Goal: Transaction & Acquisition: Purchase product/service

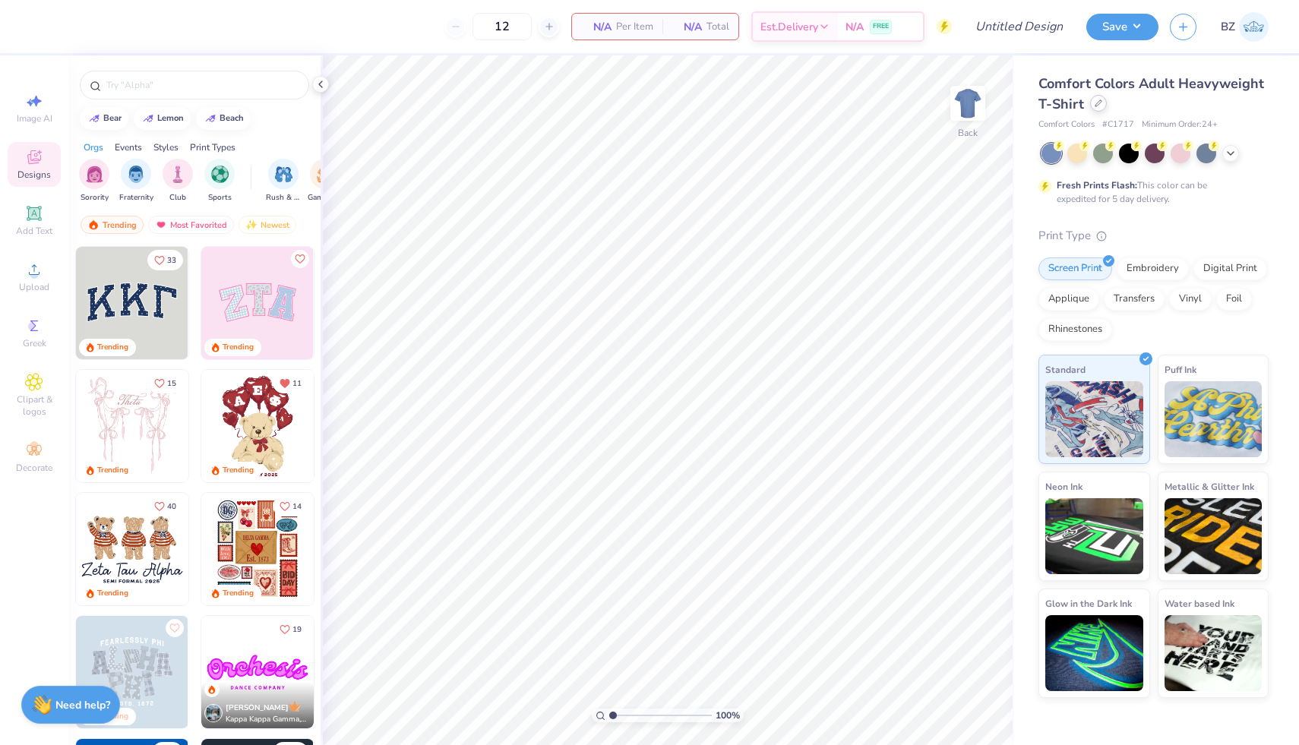
click at [1099, 112] on div "Comfort Colors Adult Heavyweight T-Shirt" at bounding box center [1154, 94] width 230 height 41
click at [1099, 103] on icon at bounding box center [1099, 104] width 8 height 8
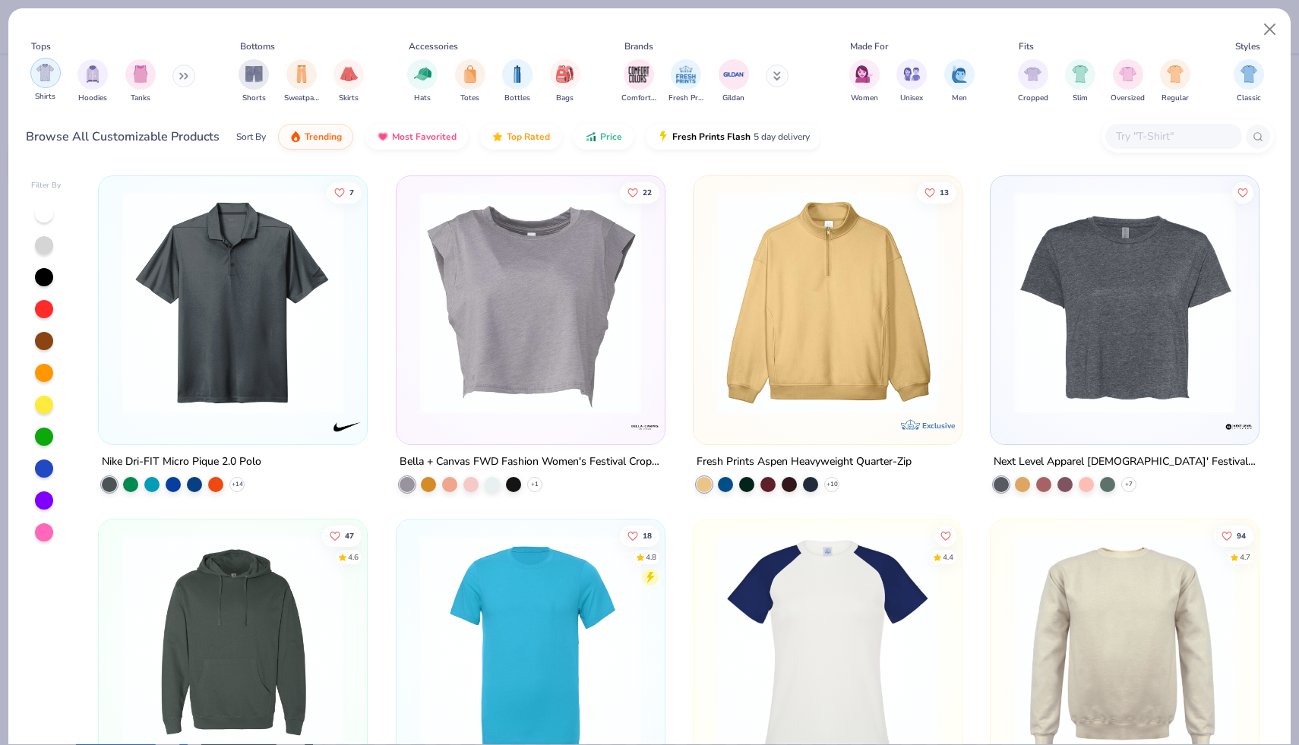
click at [40, 71] on img "filter for Shirts" at bounding box center [44, 72] width 17 height 17
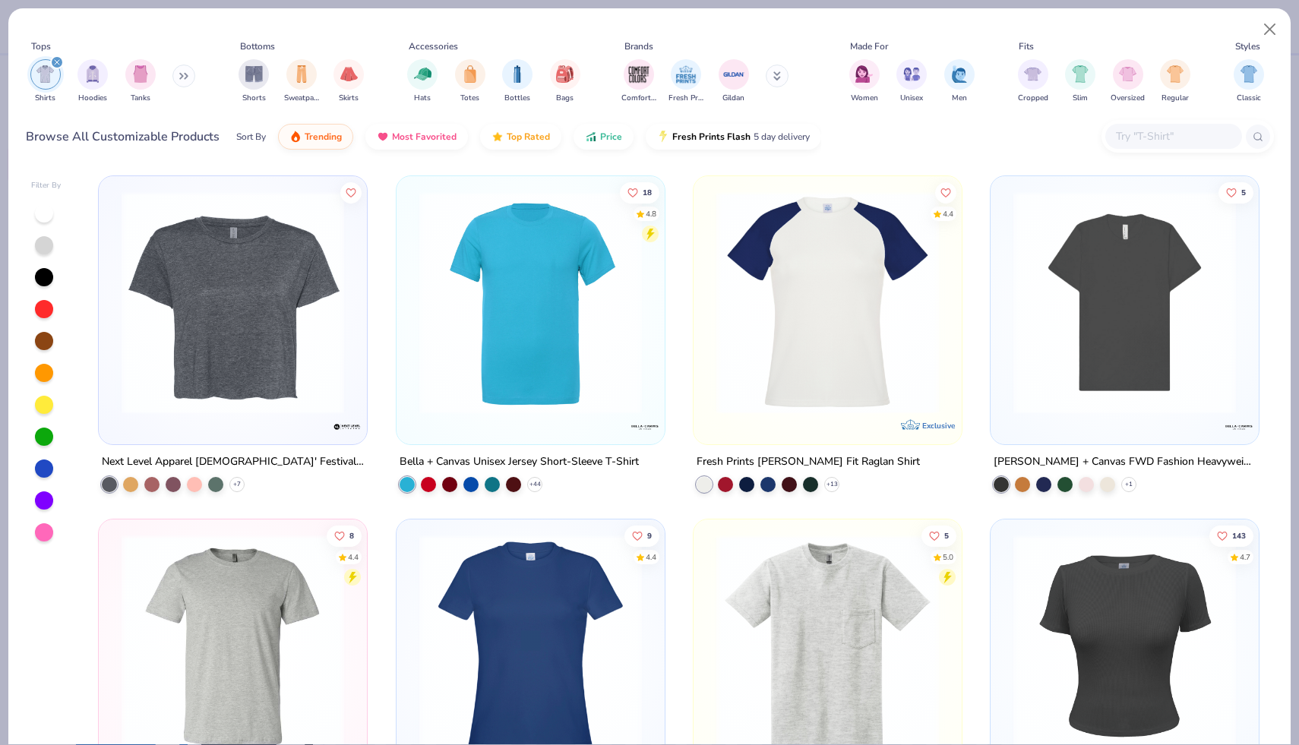
click at [613, 147] on div "Sort By Trending Most Favorited Top Rated Price Fresh Prints Flash 5 day delive…" at bounding box center [528, 136] width 585 height 43
click at [606, 140] on button "Price" at bounding box center [604, 133] width 60 height 26
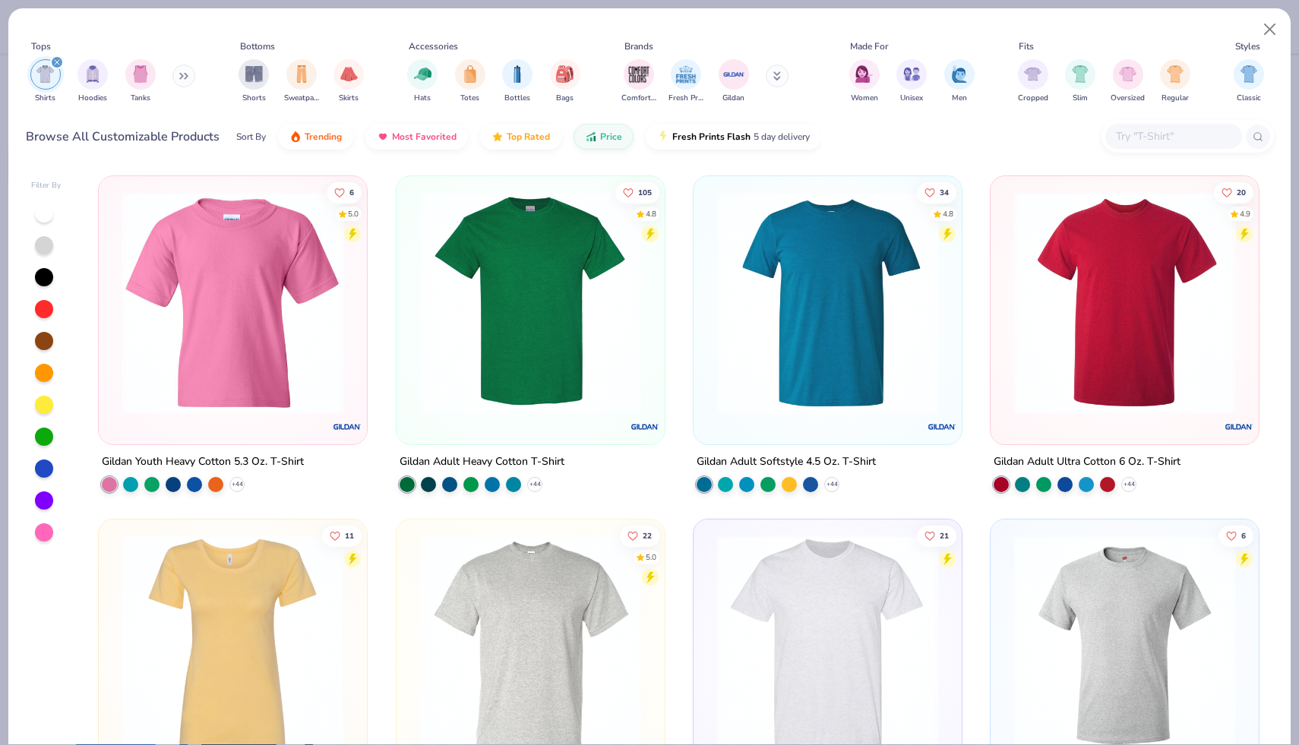
click at [578, 256] on img at bounding box center [531, 302] width 238 height 223
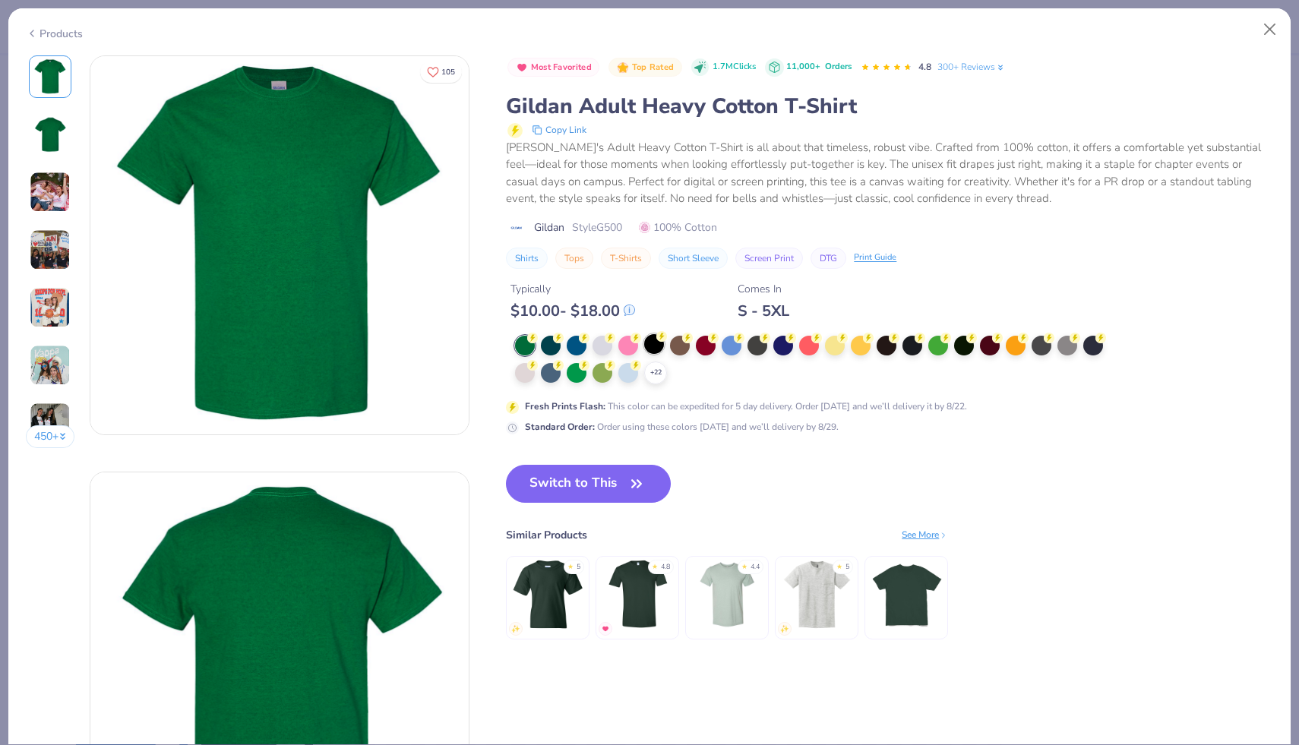
click at [654, 342] on div at bounding box center [654, 344] width 20 height 20
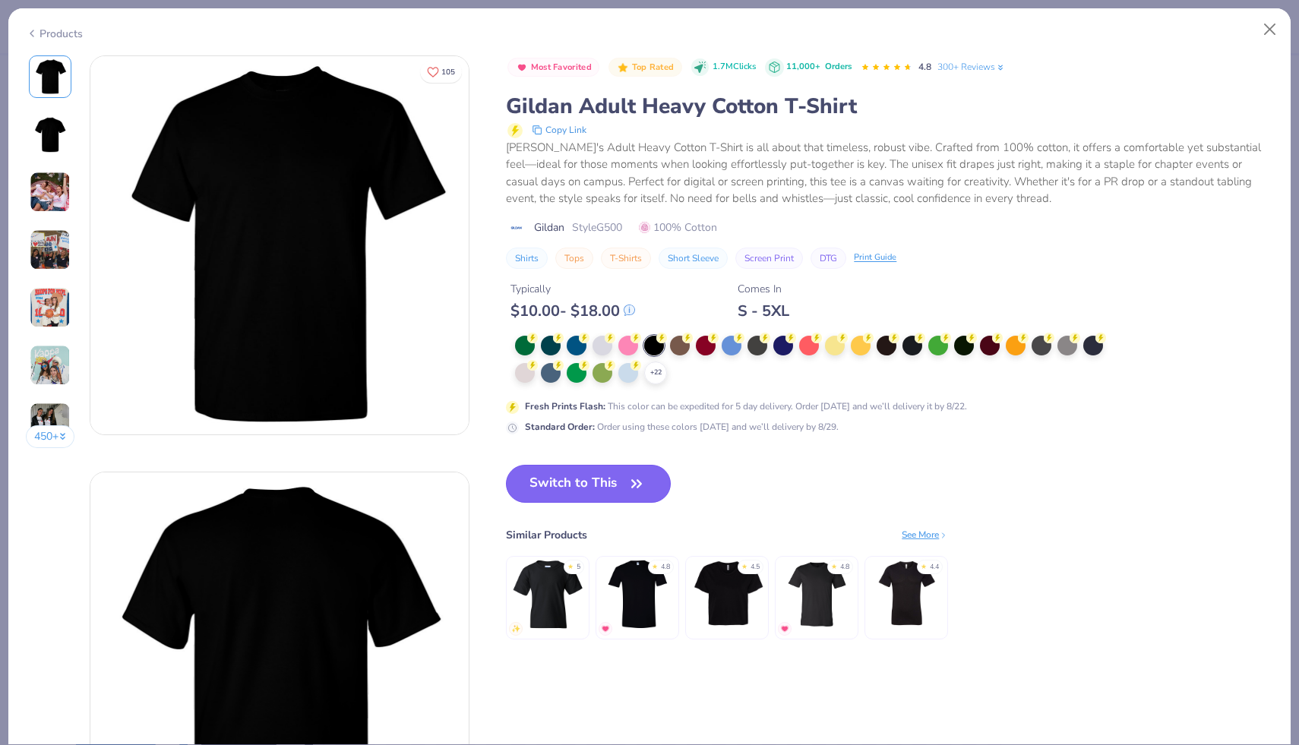
click at [589, 473] on button "Switch to This" at bounding box center [588, 484] width 165 height 38
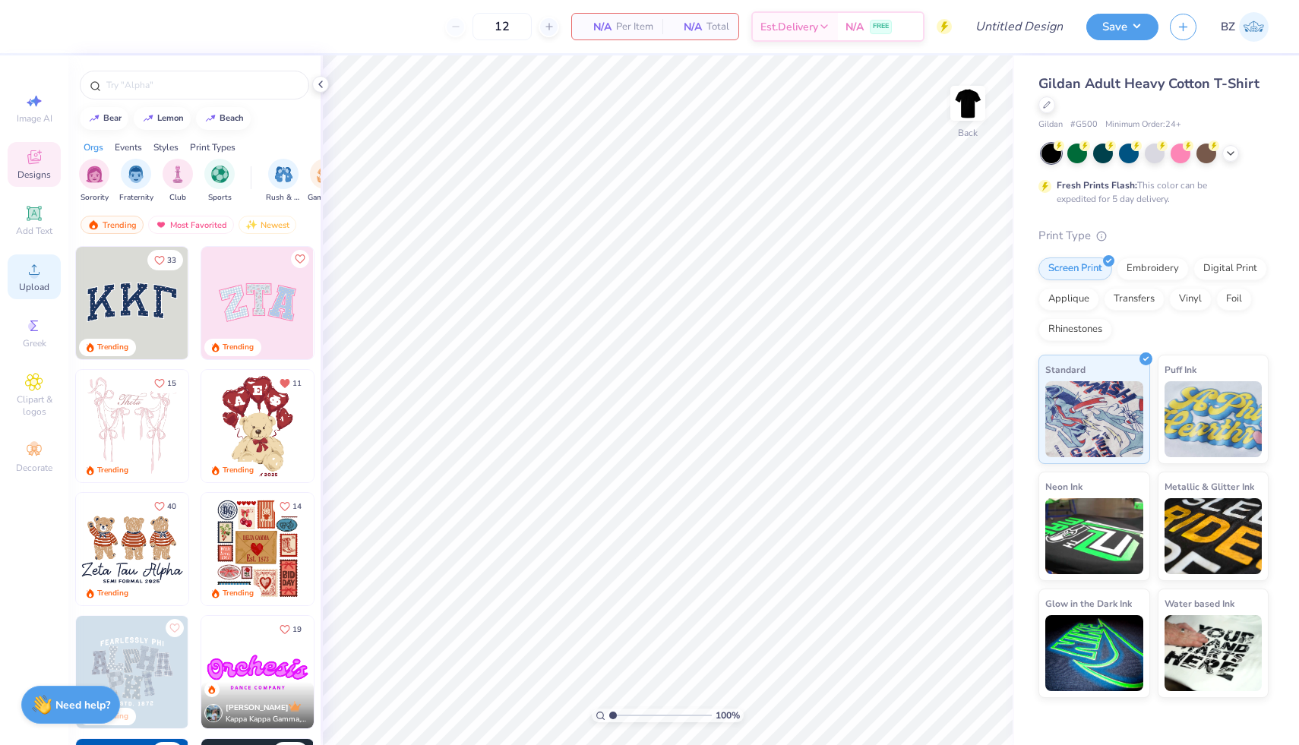
click at [30, 285] on span "Upload" at bounding box center [34, 287] width 30 height 12
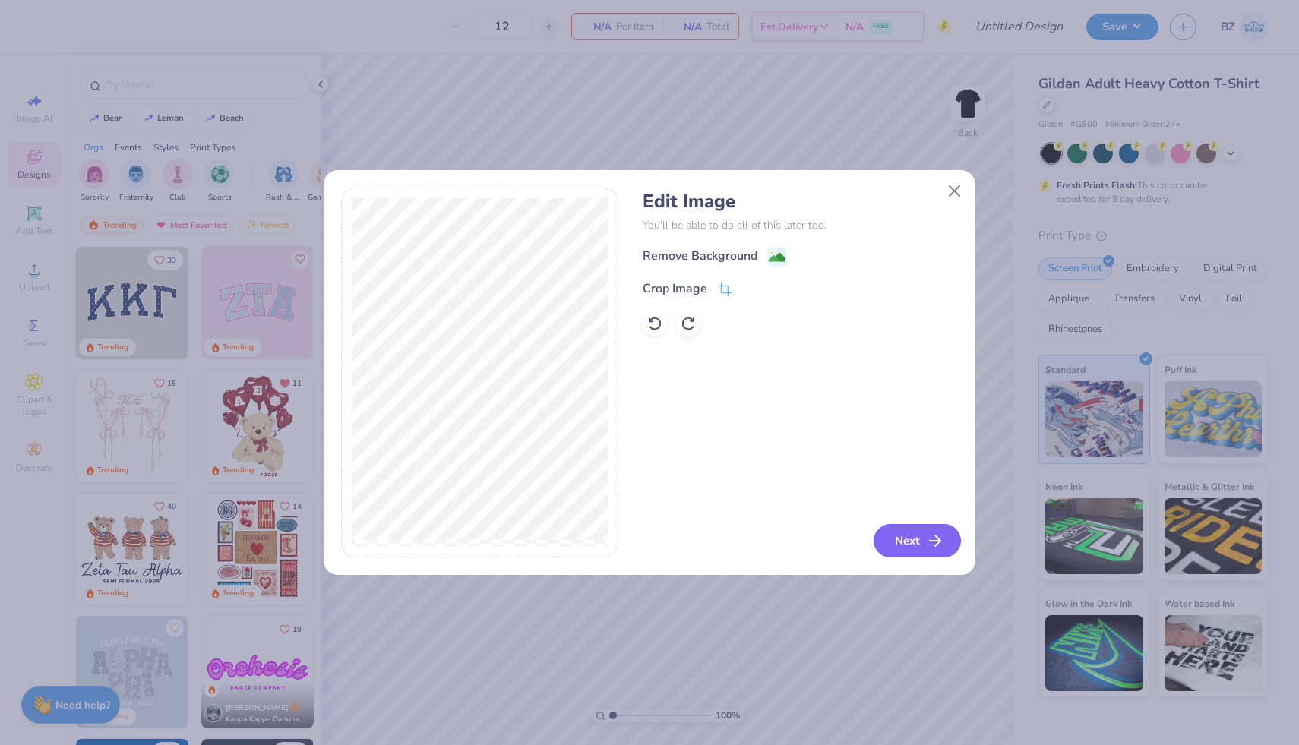
click at [903, 543] on button "Next" at bounding box center [917, 540] width 87 height 33
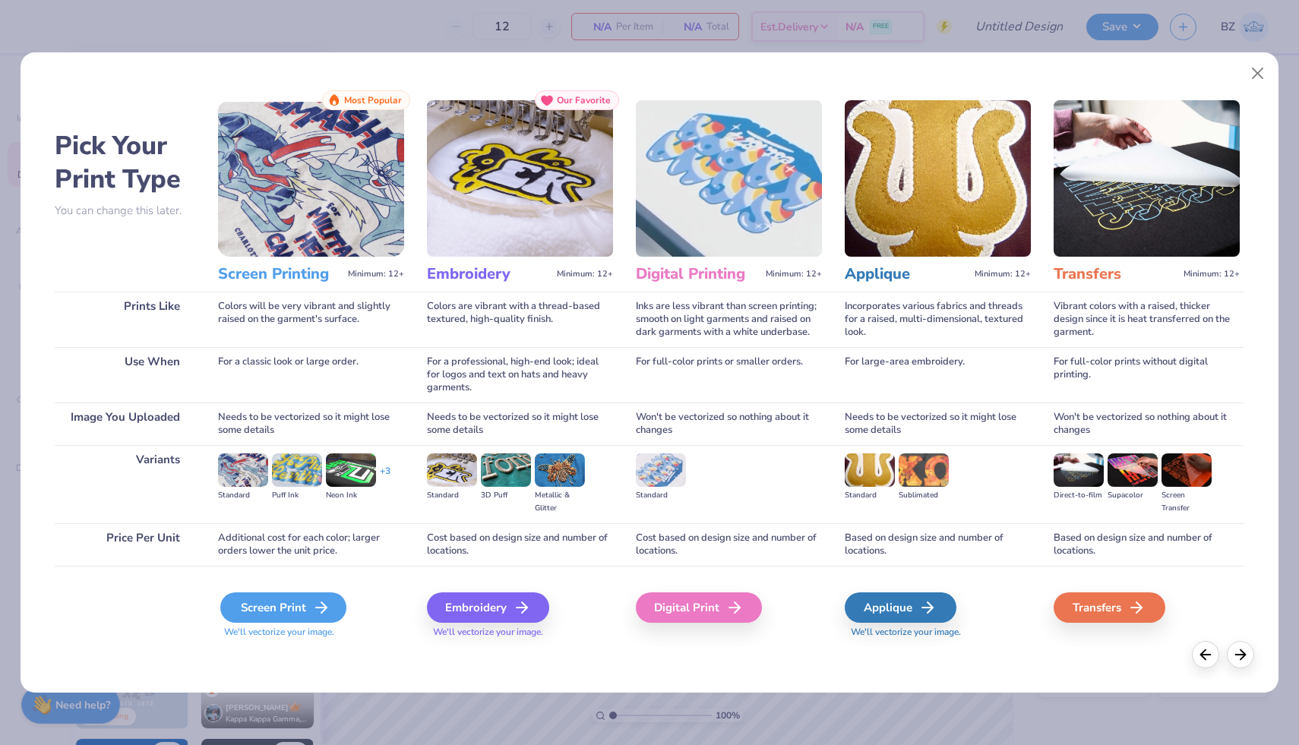
click at [312, 605] on icon at bounding box center [321, 608] width 18 height 18
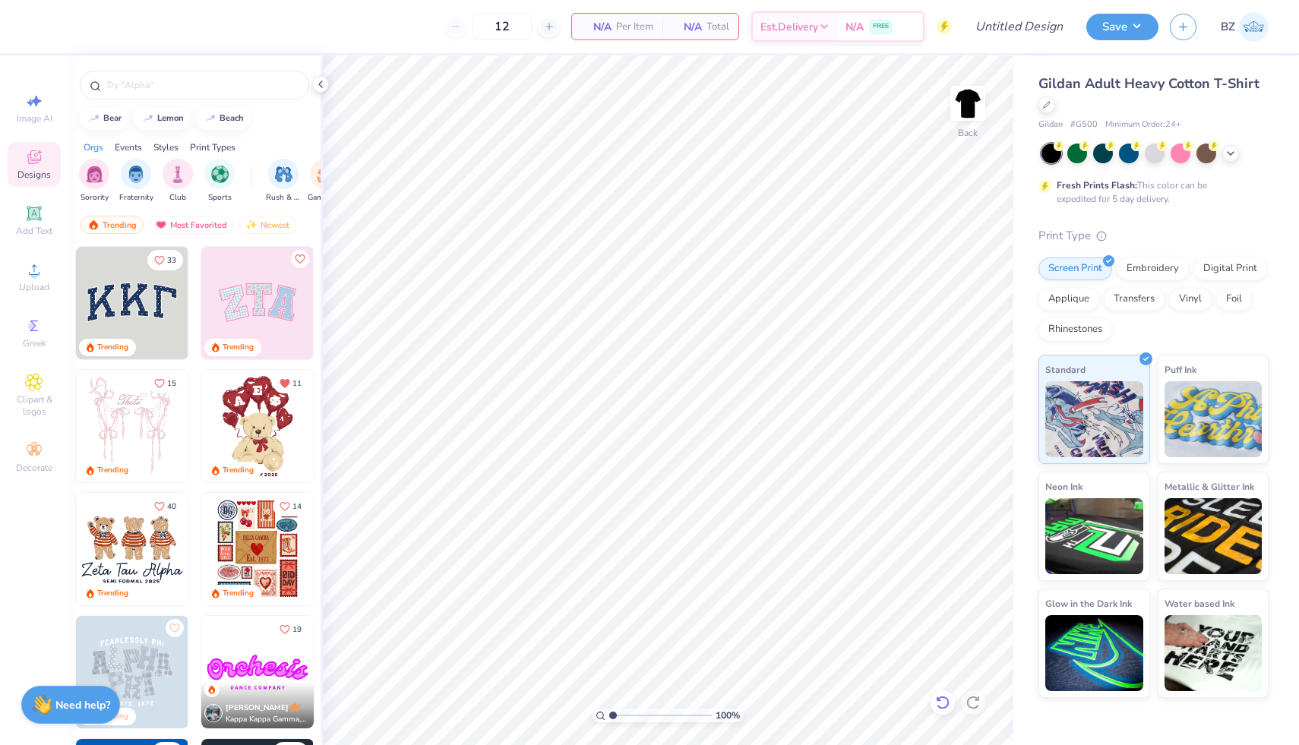
click at [948, 701] on icon at bounding box center [942, 703] width 13 height 14
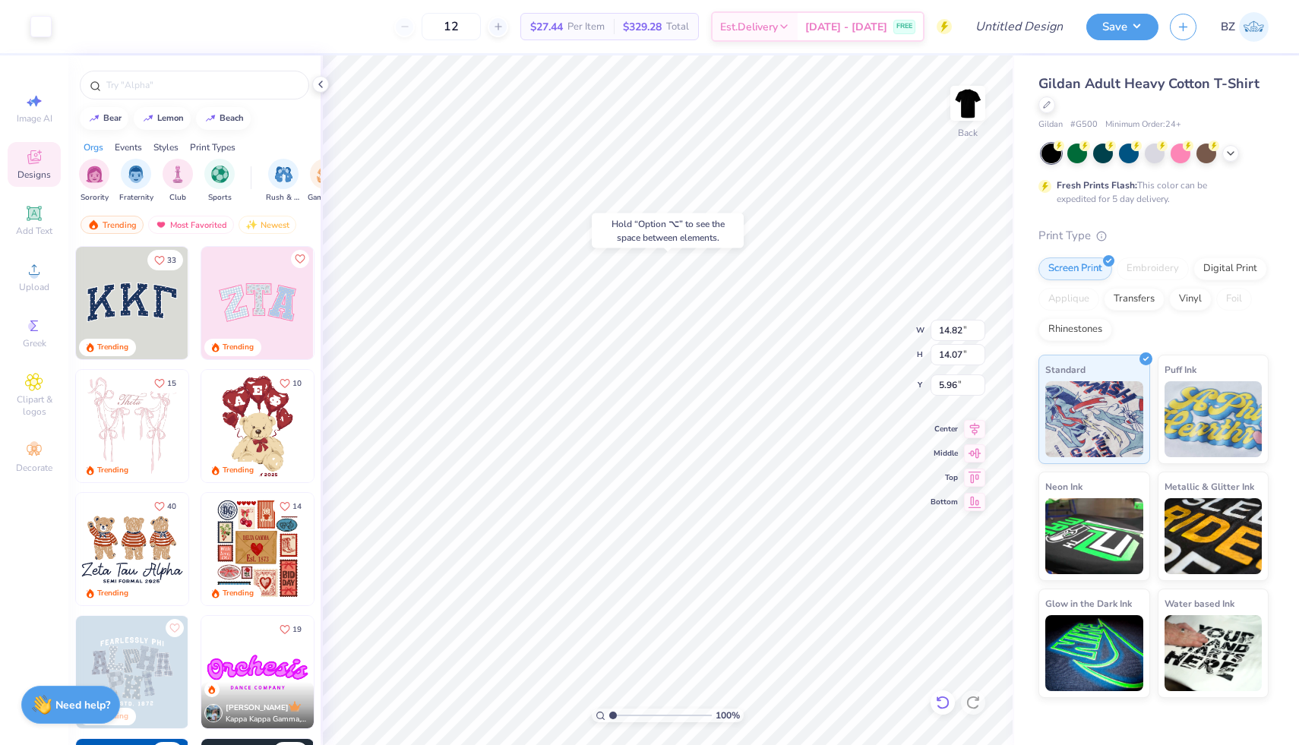
type input "5.96"
type input "2.04"
type input "1.78"
type input "10.55"
click at [38, 30] on div at bounding box center [40, 24] width 21 height 21
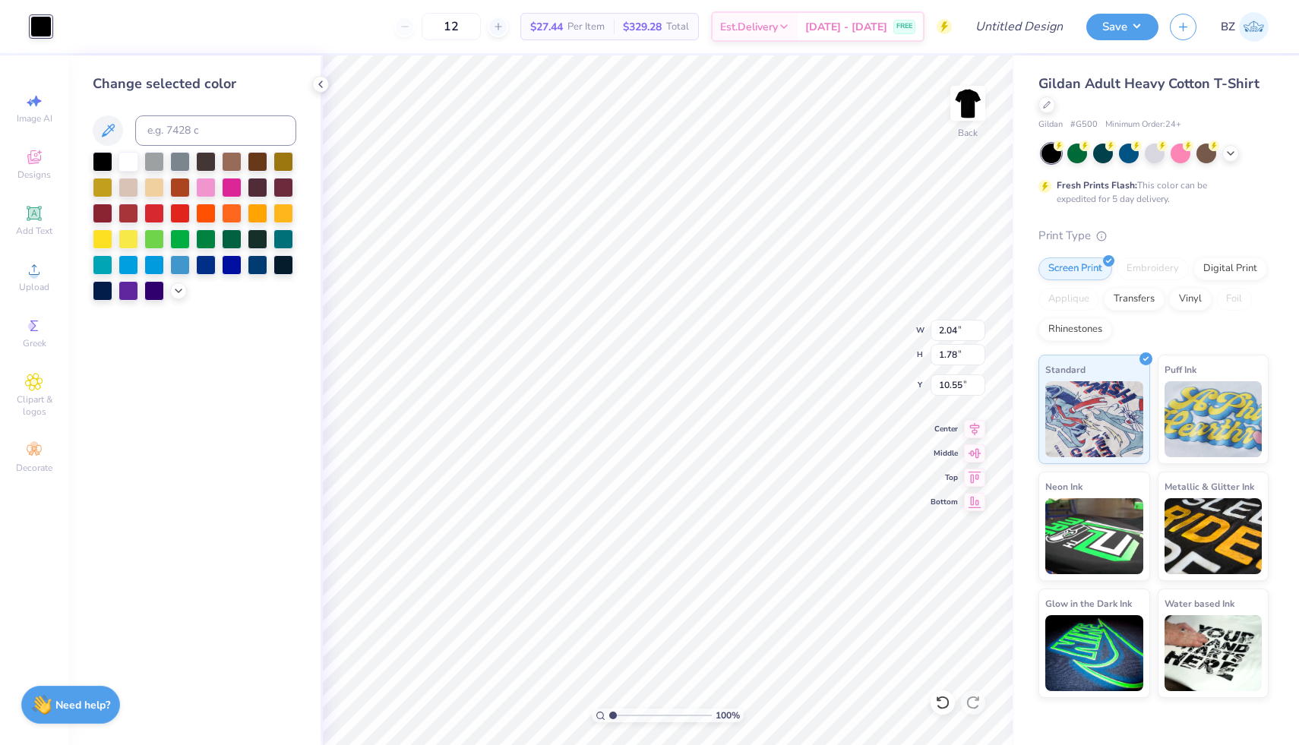
type input "14.82"
type input "14.07"
type input "5.96"
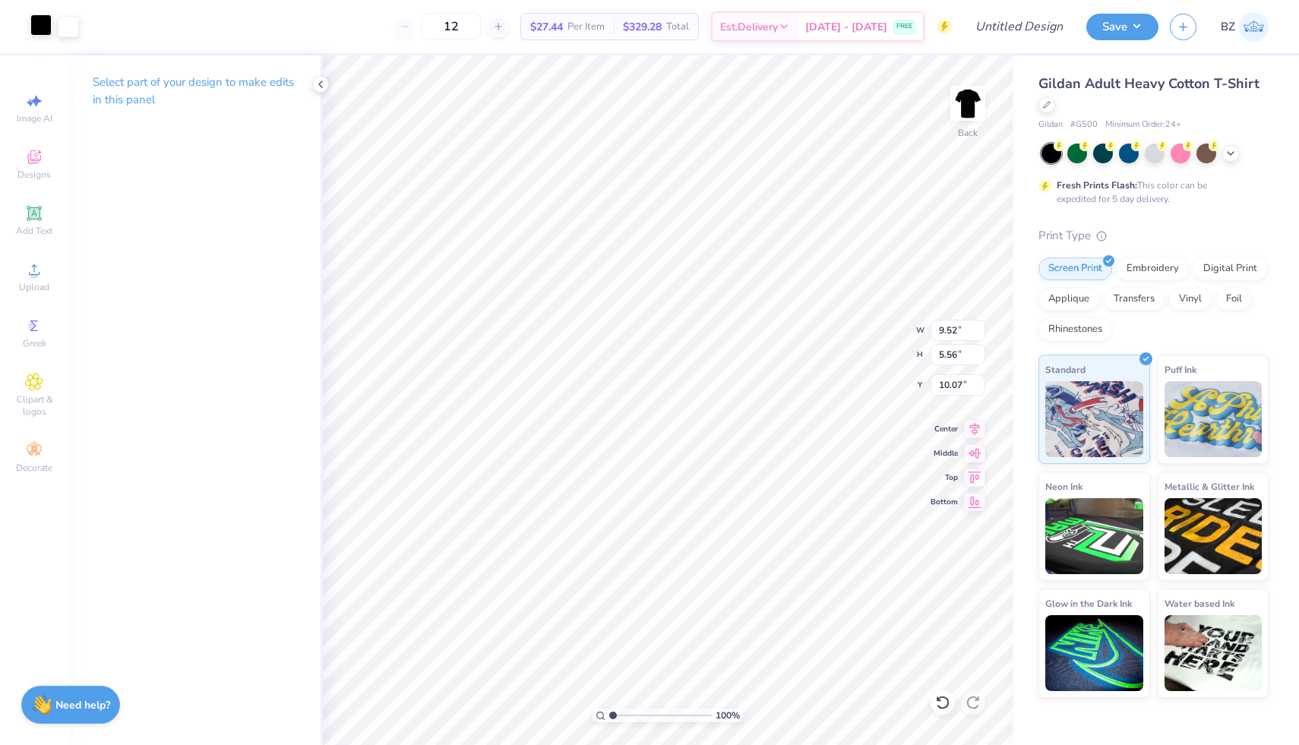
click at [44, 29] on div at bounding box center [40, 24] width 21 height 21
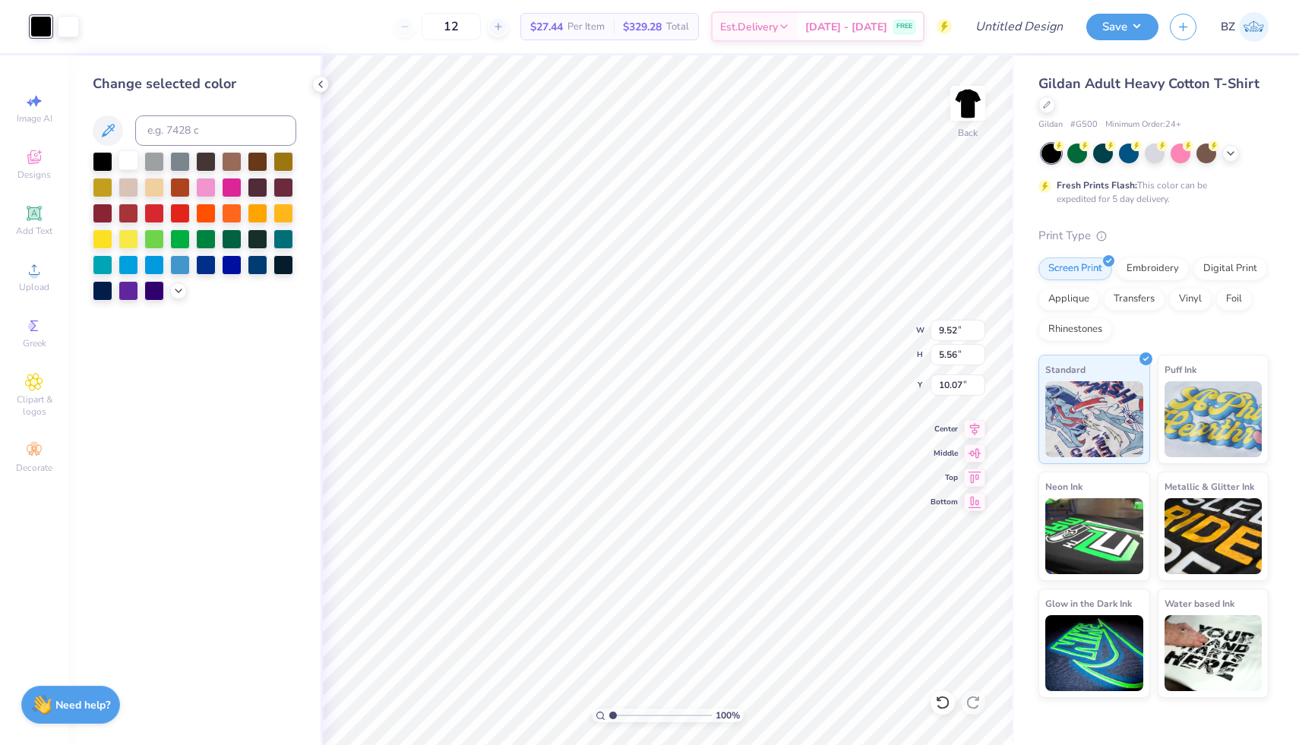
click at [131, 160] on div at bounding box center [129, 160] width 20 height 20
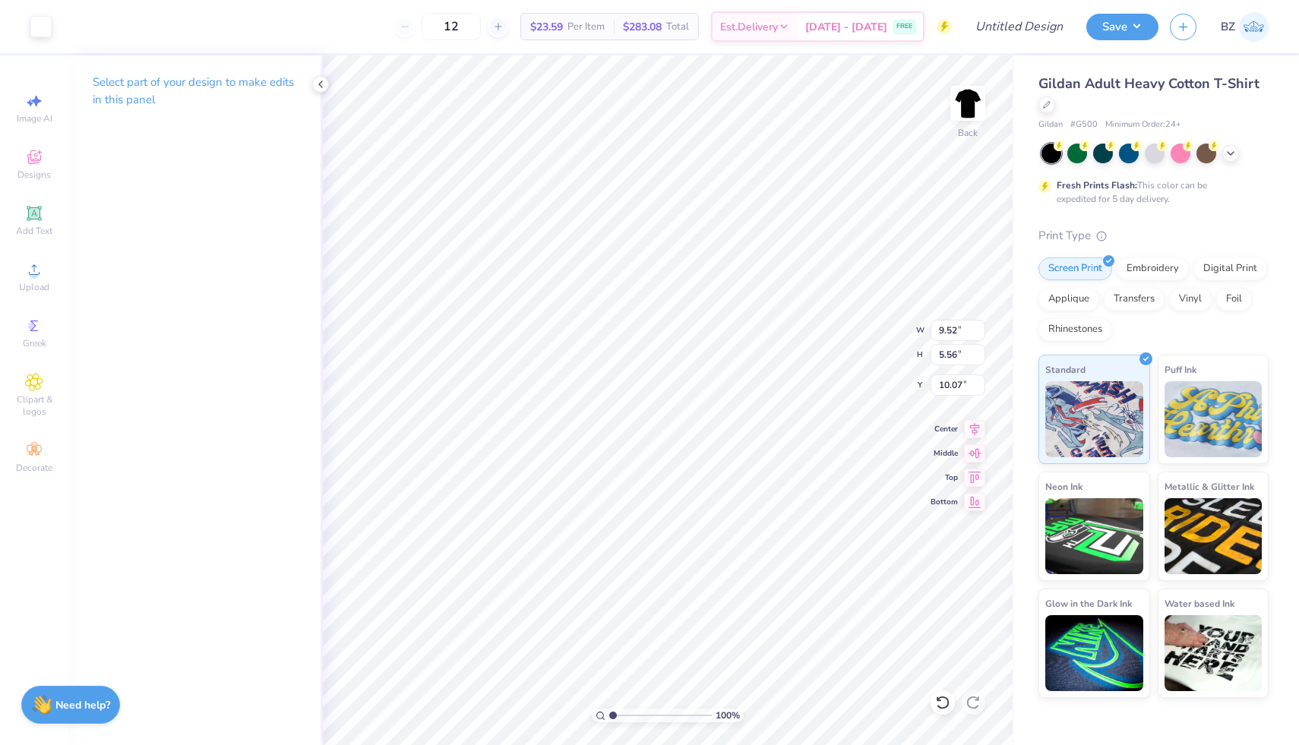
type input "10.47"
type input "14.15"
type input "13.45"
click at [791, 575] on li "Group" at bounding box center [801, 579] width 119 height 30
type input "5.36"
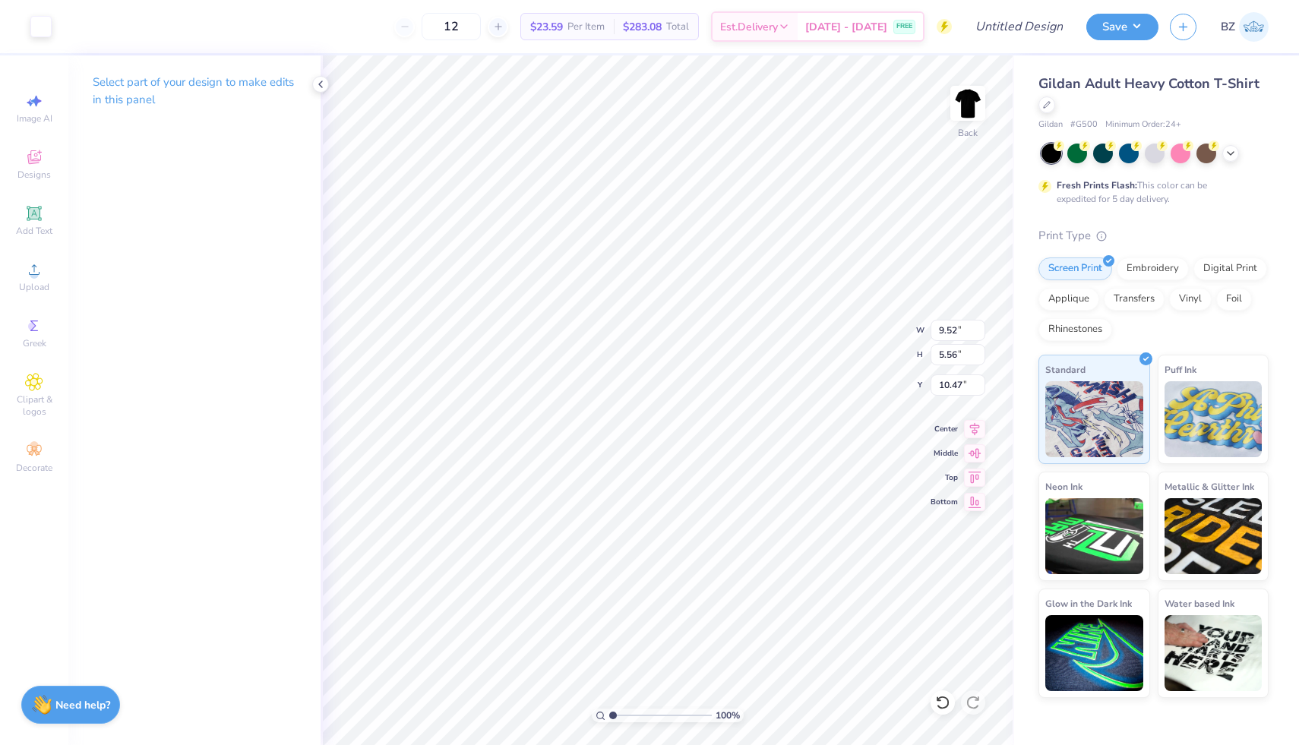
type input "3.13"
type input "3.00"
click at [963, 96] on img at bounding box center [968, 103] width 61 height 61
click at [480, 24] on input "12" at bounding box center [451, 26] width 59 height 27
type input "1"
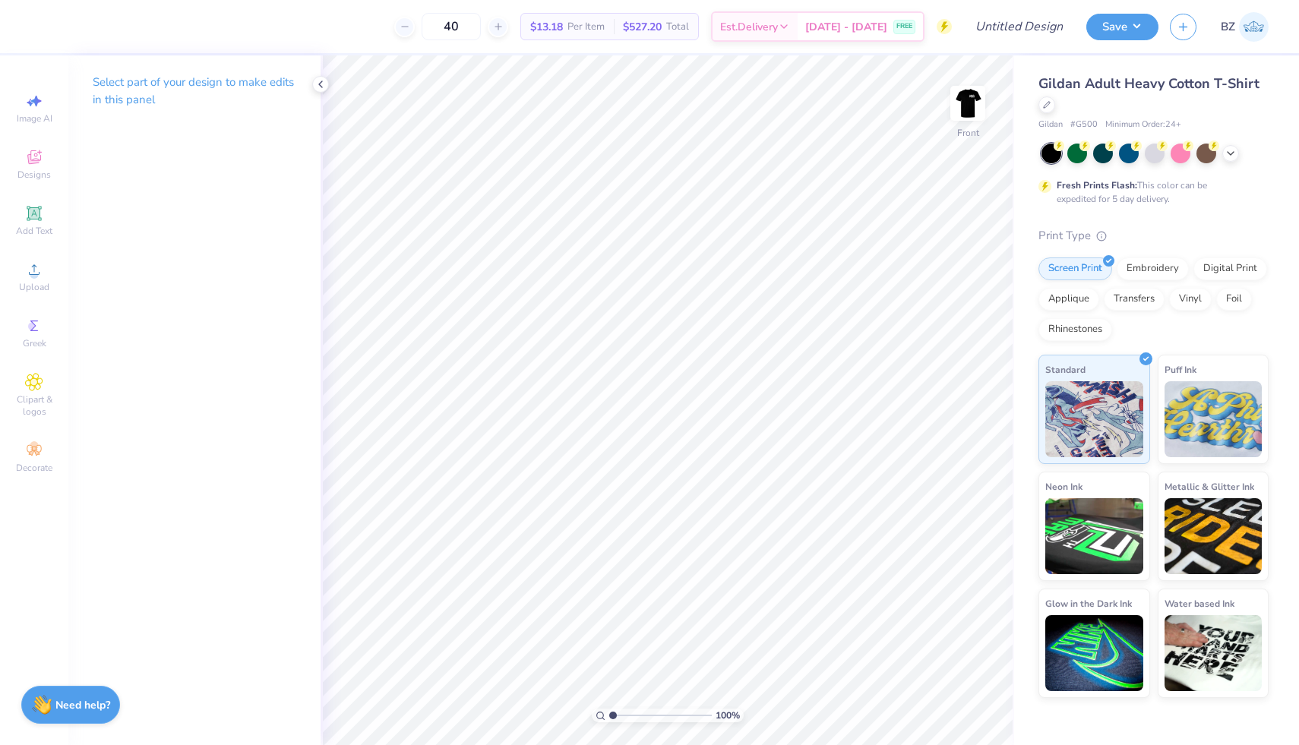
type input "4"
